Goal: Understand process/instructions

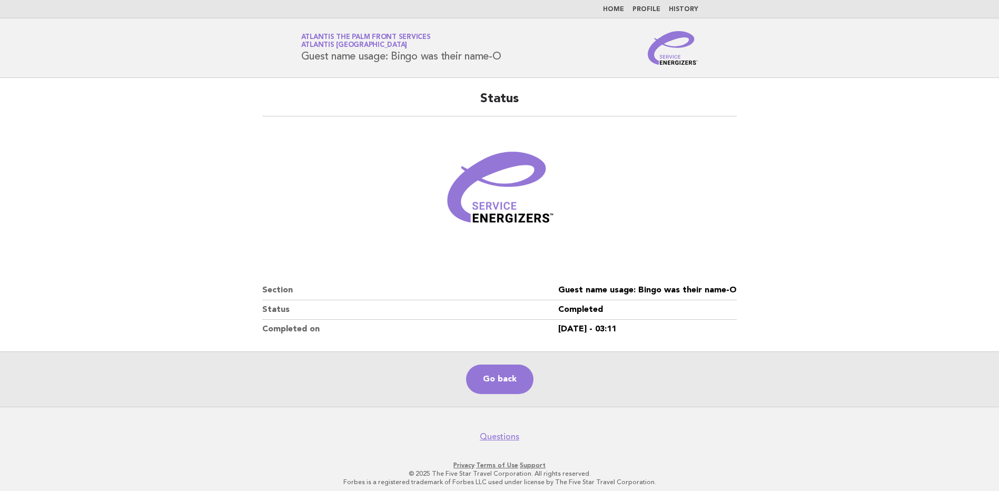
click at [669, 60] on img at bounding box center [673, 48] width 51 height 34
click at [502, 383] on link "Go back" at bounding box center [499, 378] width 67 height 29
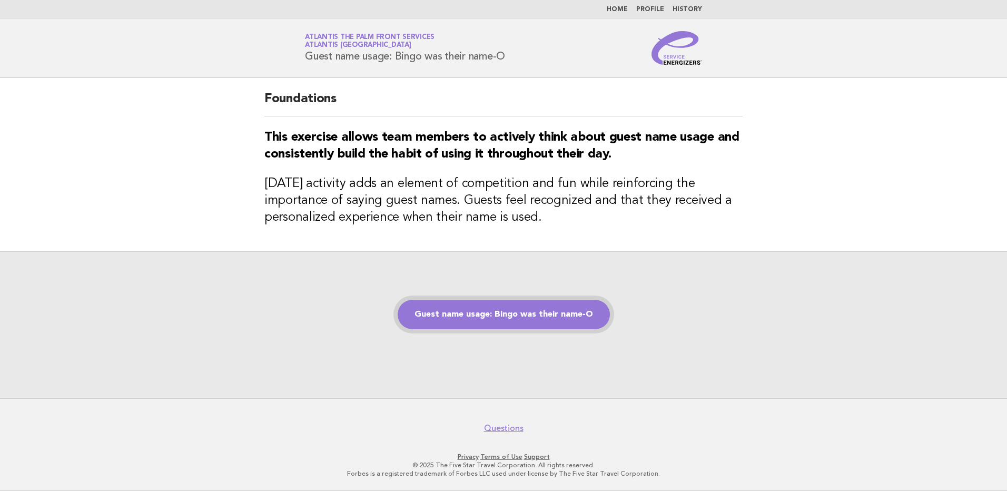
click at [512, 317] on link "Guest name usage: Bingo was their name-O" at bounding box center [504, 314] width 212 height 29
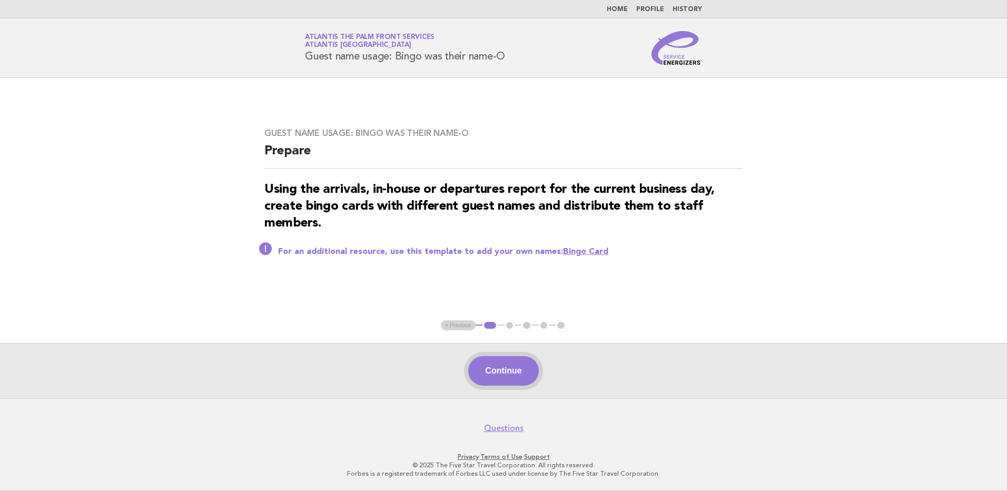
click at [515, 370] on button "Continue" at bounding box center [503, 370] width 70 height 29
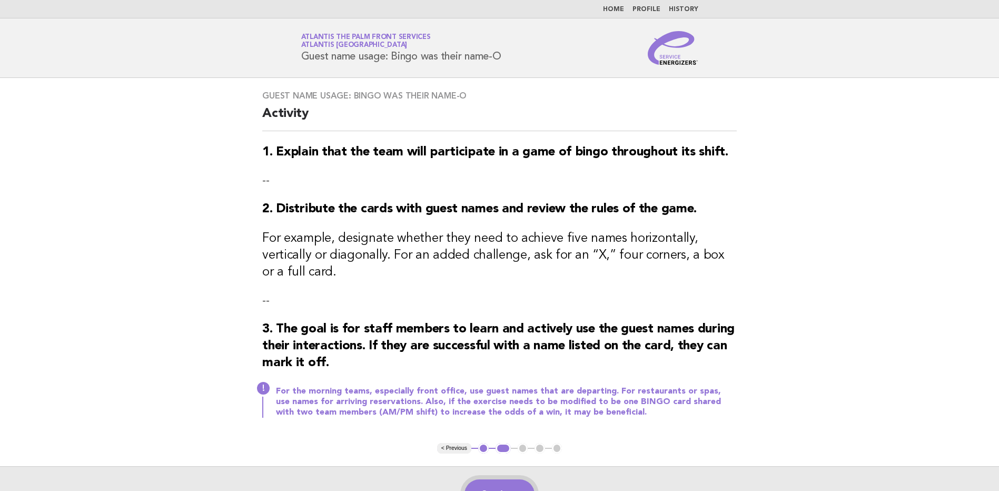
click at [514, 479] on button "Continue" at bounding box center [499, 493] width 70 height 29
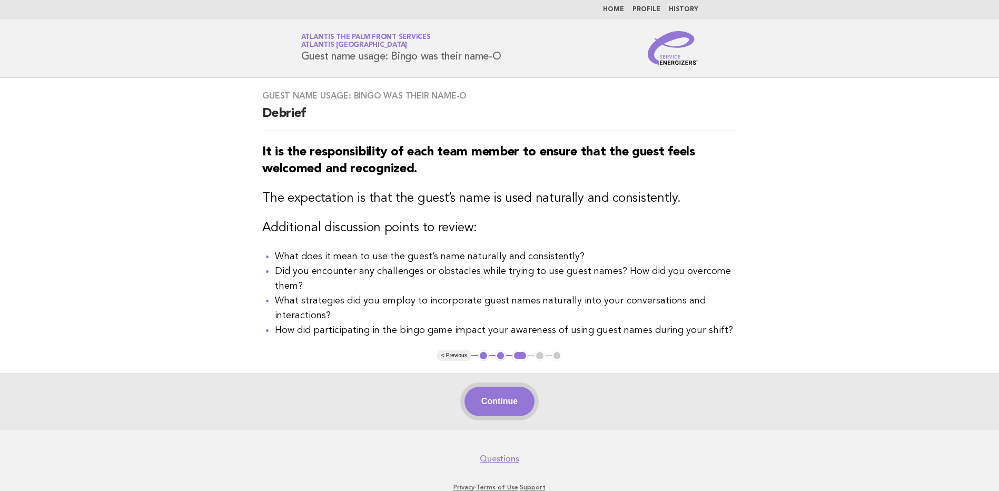
click at [512, 414] on button "Continue" at bounding box center [499, 400] width 70 height 29
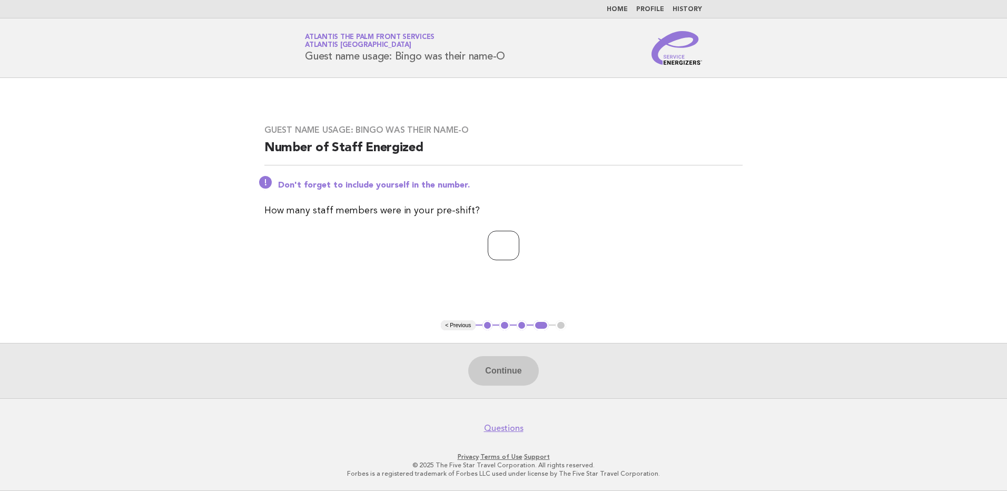
click at [505, 253] on input "number" at bounding box center [504, 245] width 32 height 29
type input "*"
click at [504, 376] on button "Continue" at bounding box center [503, 370] width 70 height 29
